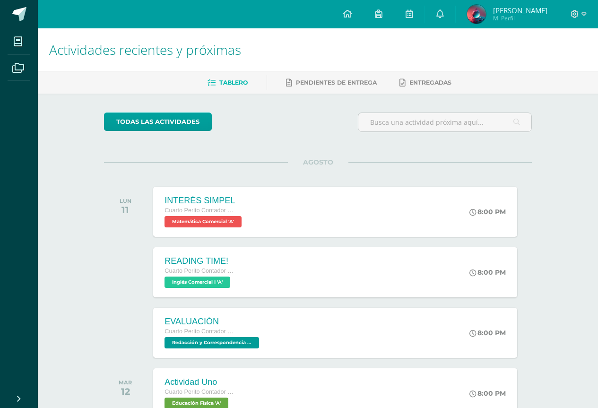
scroll to position [47, 0]
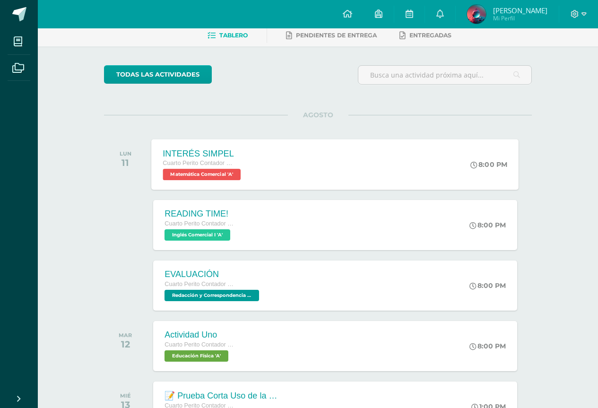
click at [305, 157] on div "INTERÉS SIMPEL Cuarto Perito Contador con Orientación en Computación Matemática…" at bounding box center [335, 164] width 367 height 51
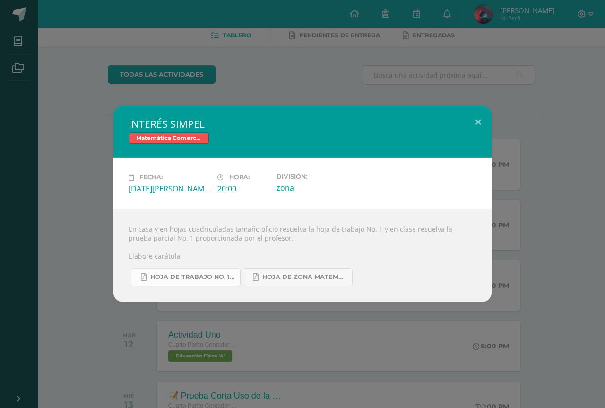
click at [204, 279] on span "Hoja de trabajo No. 1 Matemática Comercial..pdf" at bounding box center [192, 277] width 85 height 8
click at [575, 50] on div "INTERÉS SIMPEL Matemática Comercial Fecha: Lunes 11 de Agosto Hora: 20:00 Divis…" at bounding box center [302, 204] width 605 height 408
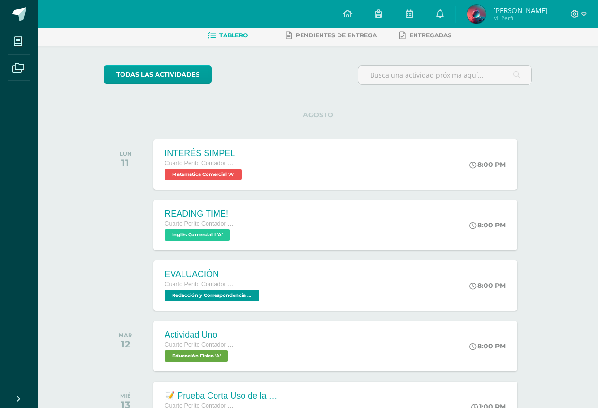
click at [578, 26] on div at bounding box center [578, 14] width 39 height 28
click at [581, 8] on div at bounding box center [578, 14] width 39 height 28
click at [579, 9] on span at bounding box center [579, 14] width 16 height 10
click at [549, 64] on span "Cerrar sesión" at bounding box center [554, 64] width 43 height 9
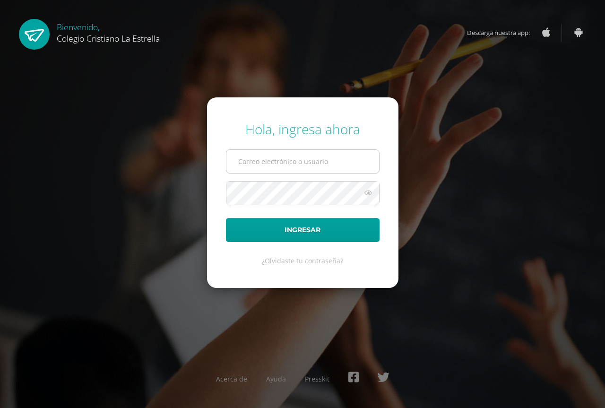
type input "107@laestrella.edu.gt"
click at [331, 165] on input "107@laestrella.edu.gt" at bounding box center [303, 161] width 153 height 23
click at [335, 154] on input "[EMAIL_ADDRESS][DOMAIN_NAME]" at bounding box center [303, 161] width 153 height 23
type input "638@laestrella.edu.gt"
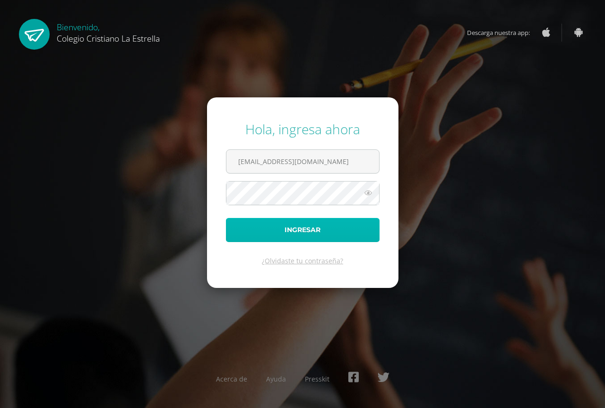
click at [313, 240] on button "Ingresar" at bounding box center [303, 230] width 154 height 24
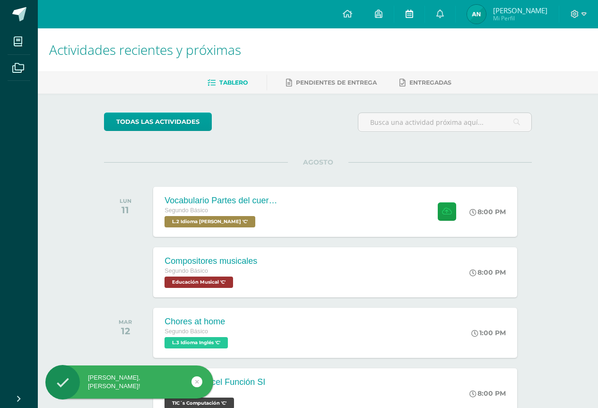
click at [409, 6] on link at bounding box center [409, 14] width 30 height 28
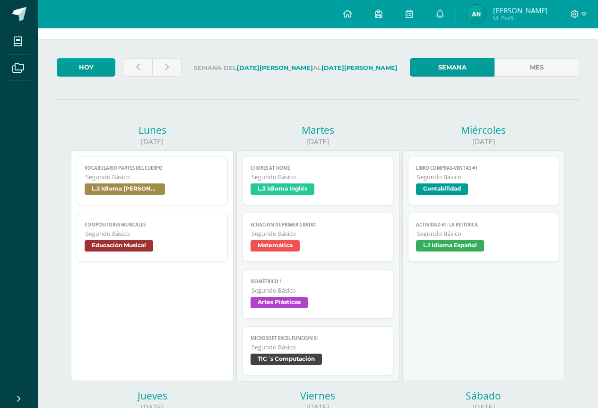
scroll to position [47, 0]
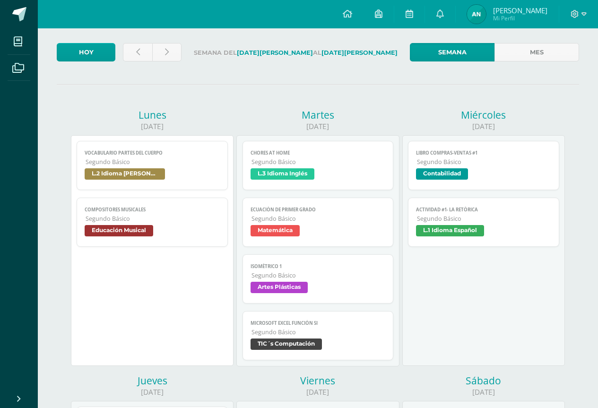
click at [81, 218] on link "Compositores musicales Segundo Básico Educación Musical" at bounding box center [152, 222] width 151 height 49
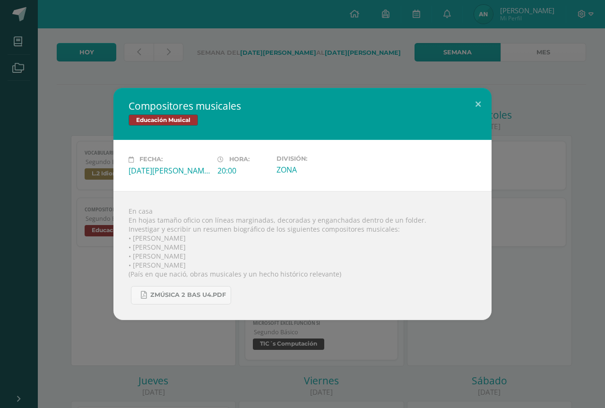
click at [155, 235] on div "En casa En hojas tamaño oficio con líneas marginadas, decoradas y enganchadas d…" at bounding box center [302, 255] width 378 height 129
copy div "• [PERSON_NAME]"
click at [144, 249] on div "En casa En hojas tamaño oficio con líneas marginadas, decoradas y enganchadas d…" at bounding box center [302, 255] width 378 height 129
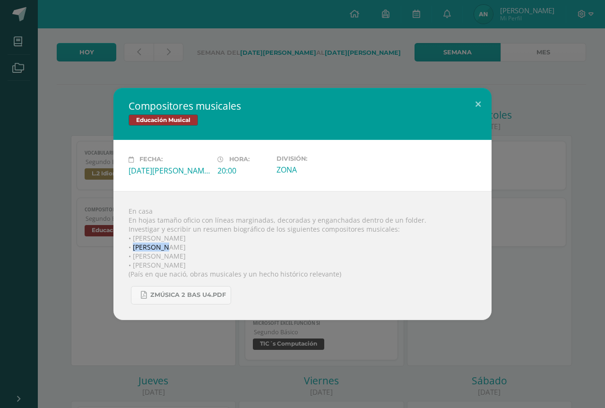
click at [144, 249] on div "En casa En hojas tamaño oficio con líneas marginadas, decoradas y enganchadas d…" at bounding box center [302, 255] width 378 height 129
copy div "• Doménico Scarlatti"
click at [157, 259] on div "En casa En hojas tamaño oficio con líneas marginadas, decoradas y enganchadas d…" at bounding box center [302, 255] width 378 height 129
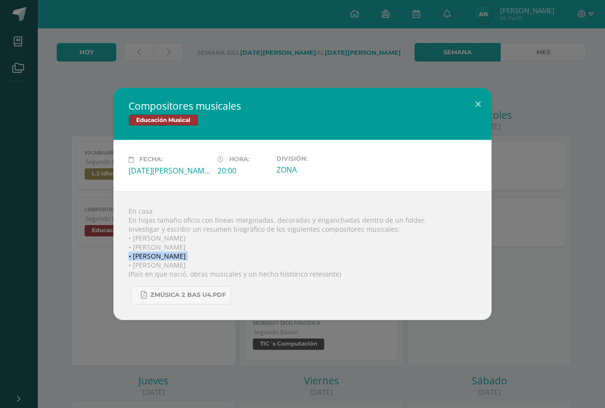
click at [157, 259] on div "En casa En hojas tamaño oficio con líneas marginadas, decoradas y enganchadas d…" at bounding box center [302, 255] width 378 height 129
copy div "• Antonio Vivaldi"
click at [163, 266] on div "En casa En hojas tamaño oficio con líneas marginadas, decoradas y enganchadas d…" at bounding box center [302, 255] width 378 height 129
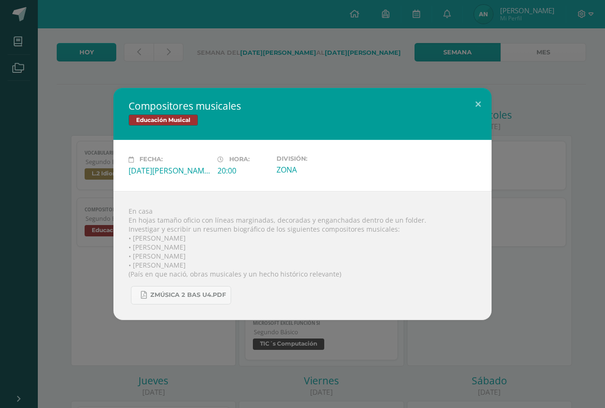
click at [163, 266] on div "En casa En hojas tamaño oficio con líneas marginadas, decoradas y enganchadas d…" at bounding box center [302, 255] width 378 height 129
click at [258, 56] on div "Compositores musicales Educación Musical Fecha: Lunes 11 de Agosto Hora: 20:00 …" at bounding box center [302, 204] width 605 height 408
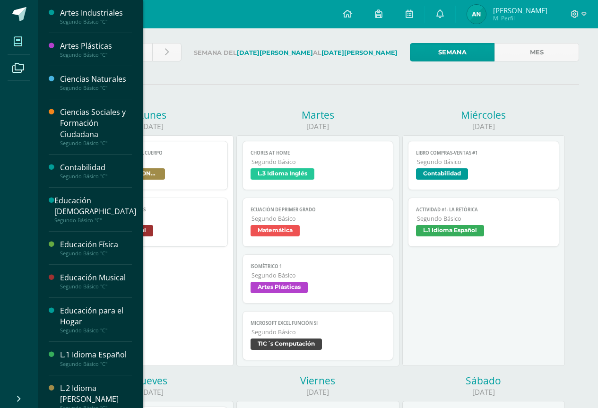
click at [22, 42] on icon at bounding box center [18, 41] width 9 height 9
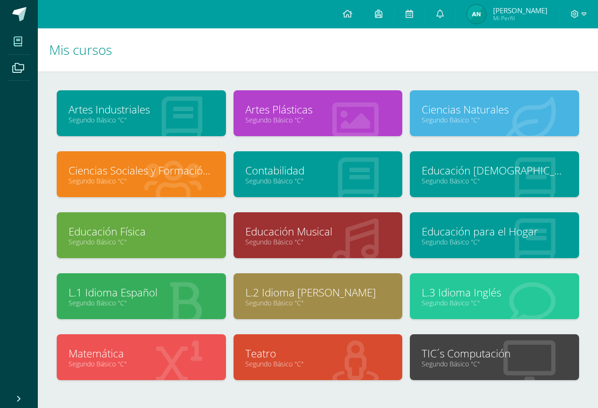
scroll to position [47, 0]
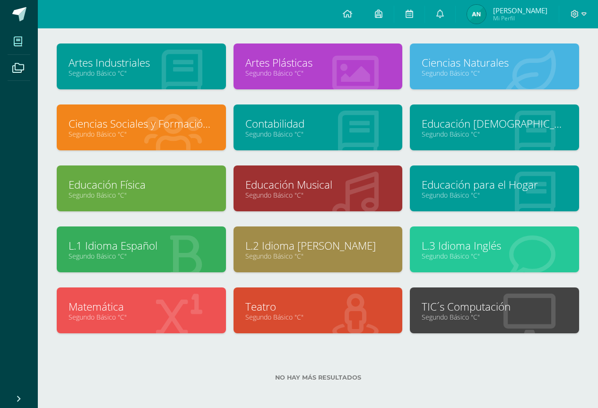
click at [351, 244] on link "L.2 Idioma [PERSON_NAME]" at bounding box center [318, 245] width 146 height 15
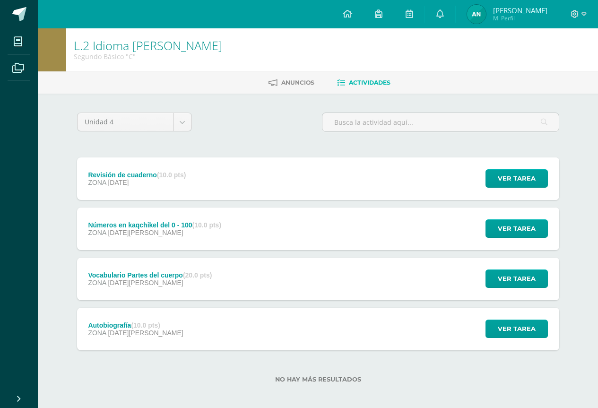
click at [275, 316] on div "Autobiografía (10.0 pts) ZONA [DATE][PERSON_NAME] Ver tarea Autobiografía L.2 I…" at bounding box center [318, 329] width 482 height 43
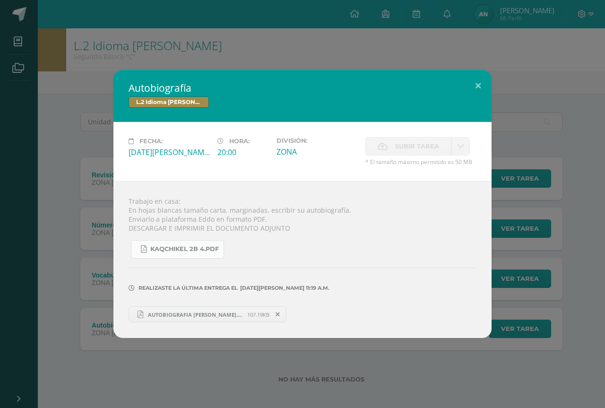
click at [208, 253] on span "KAQCHIKEL 2B 4.pdf" at bounding box center [184, 249] width 69 height 8
